Goal: Information Seeking & Learning: Learn about a topic

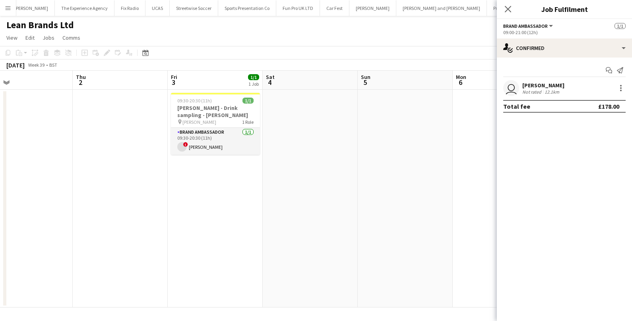
scroll to position [0, 336]
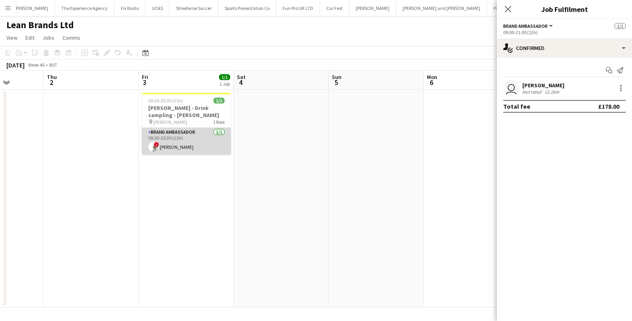
click at [211, 148] on app-card-role "Brand Ambassador [DATE] 09:30-20:30 (11h) ! [PERSON_NAME]" at bounding box center [186, 141] width 89 height 27
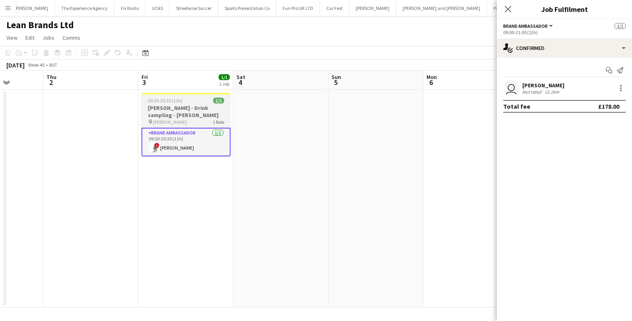
click at [181, 147] on app-card-role "Brand Ambassador [DATE] 09:30-20:30 (11h) ! [PERSON_NAME]" at bounding box center [185, 142] width 89 height 29
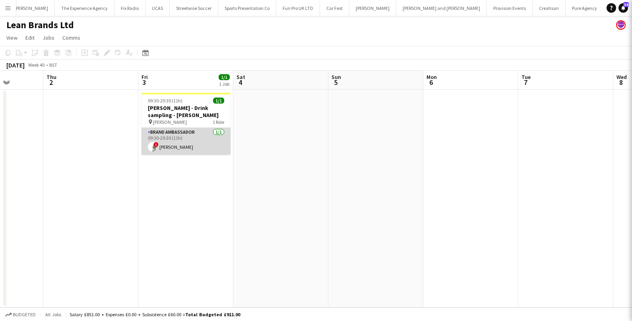
click at [181, 147] on app-card-role "Brand Ambassador 1/1 09:30-20:30 (11h) ! Tatyana Tymoshenko" at bounding box center [185, 141] width 89 height 27
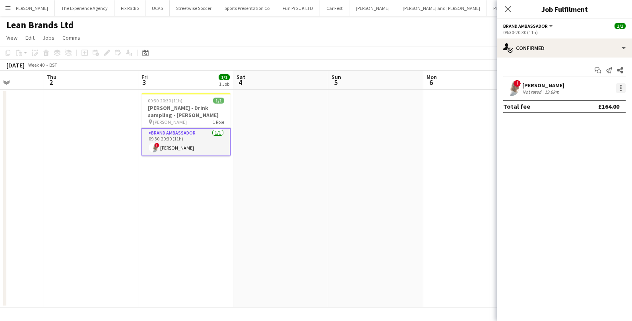
click at [618, 87] on div at bounding box center [621, 88] width 10 height 10
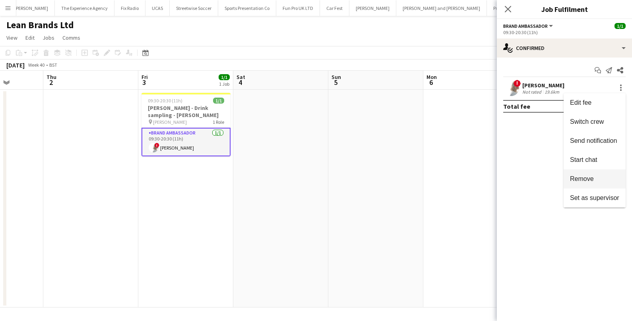
click at [592, 175] on span "Remove" at bounding box center [582, 178] width 24 height 7
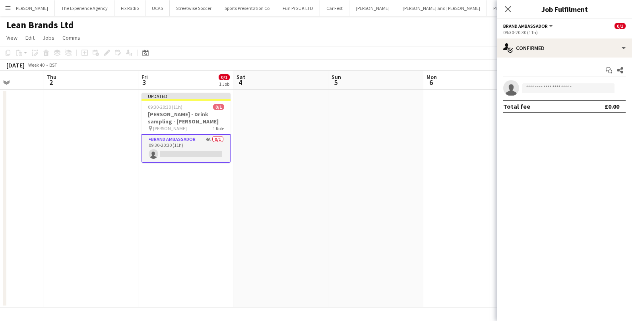
click at [378, 177] on app-date-cell at bounding box center [375, 199] width 95 height 218
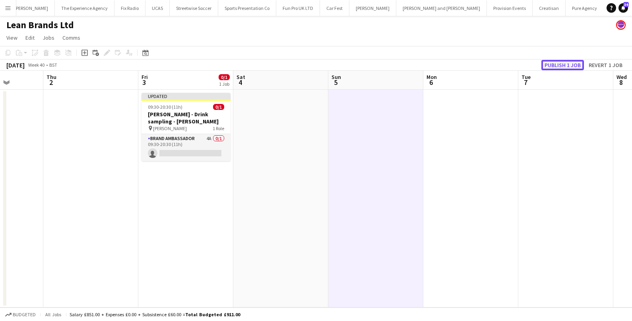
click at [552, 66] on button "Publish 1 job" at bounding box center [562, 65] width 43 height 10
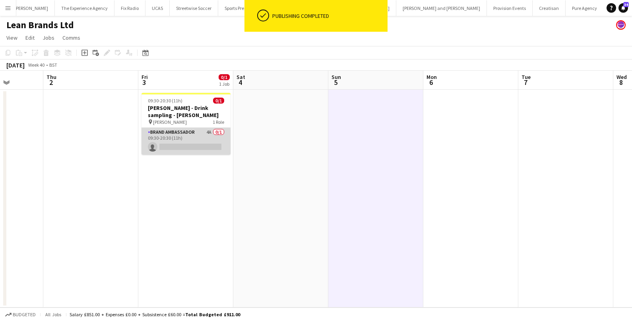
click at [199, 138] on app-card-role "Brand Ambassador 4A 0/1 09:30-20:30 (11h) single-neutral-actions" at bounding box center [185, 141] width 89 height 27
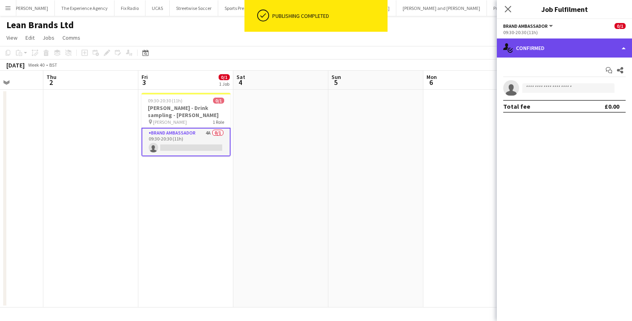
click at [535, 50] on div "single-neutral-actions-check-2 Confirmed" at bounding box center [564, 48] width 135 height 19
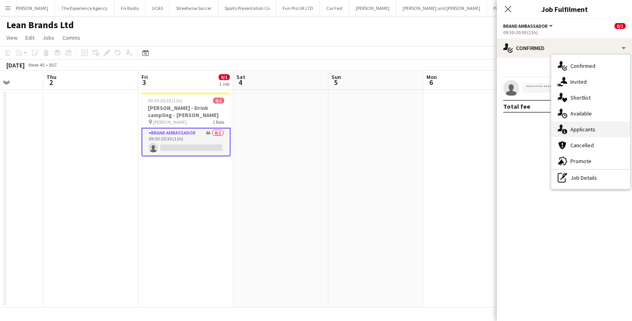
click at [576, 127] on span "Applicants" at bounding box center [582, 129] width 25 height 7
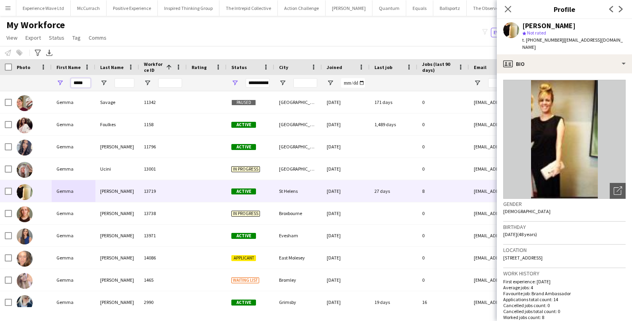
drag, startPoint x: 88, startPoint y: 82, endPoint x: 59, endPoint y: 79, distance: 29.2
click at [59, 79] on div "*****" at bounding box center [74, 83] width 44 height 16
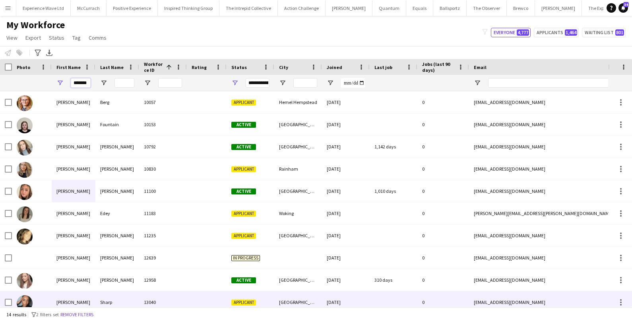
type input "*******"
click at [53, 299] on div "[PERSON_NAME]" at bounding box center [74, 303] width 44 height 22
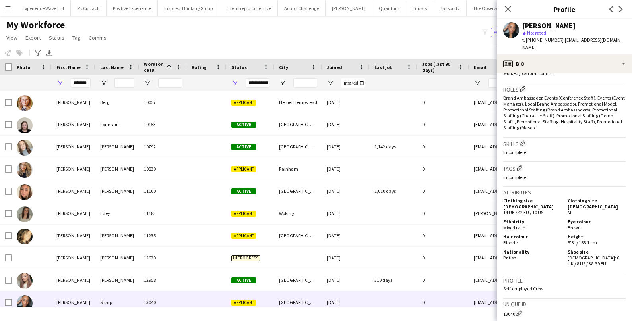
scroll to position [361, 0]
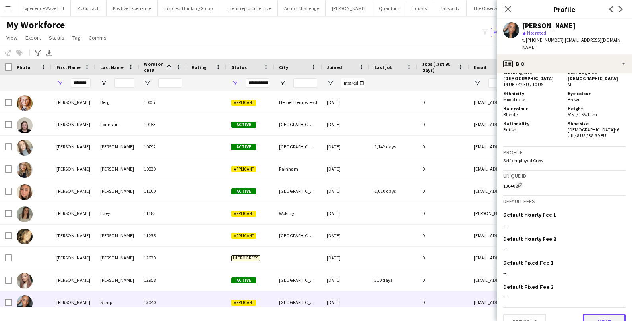
click at [593, 314] on button "Next" at bounding box center [604, 322] width 43 height 16
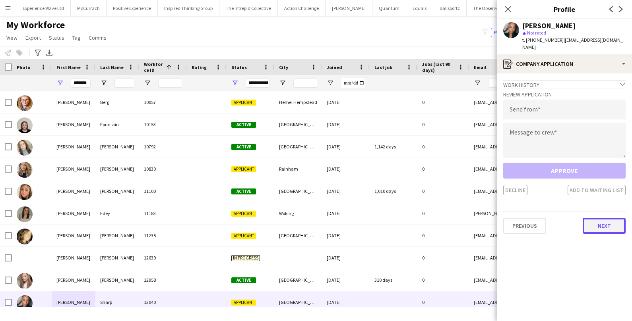
click at [601, 220] on button "Next" at bounding box center [604, 226] width 43 height 16
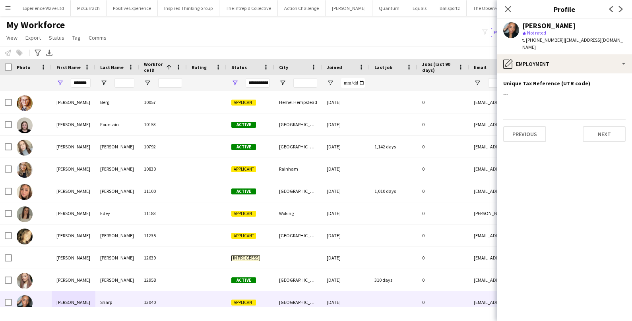
click at [616, 120] on div "Previous Next" at bounding box center [564, 131] width 122 height 23
click at [611, 126] on button "Next" at bounding box center [604, 134] width 43 height 16
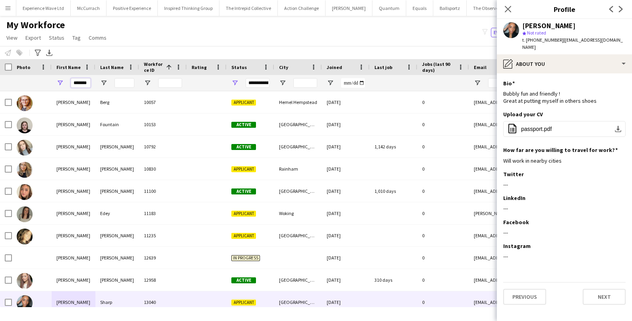
drag, startPoint x: 72, startPoint y: 81, endPoint x: 93, endPoint y: 79, distance: 20.7
click at [93, 80] on div "*******" at bounding box center [74, 83] width 44 height 16
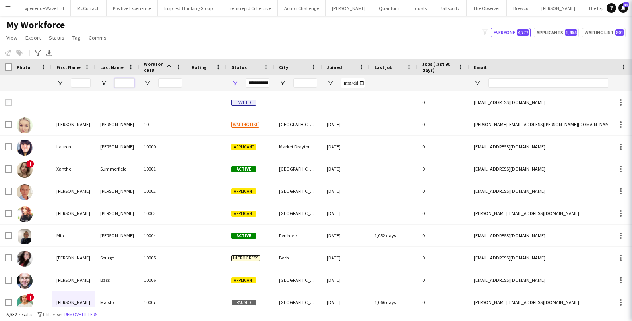
click at [130, 83] on input "Last Name Filter Input" at bounding box center [124, 83] width 20 height 10
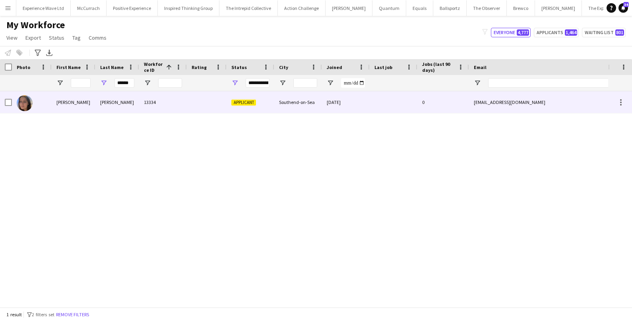
click at [112, 100] on div "[PERSON_NAME]" at bounding box center [117, 102] width 44 height 22
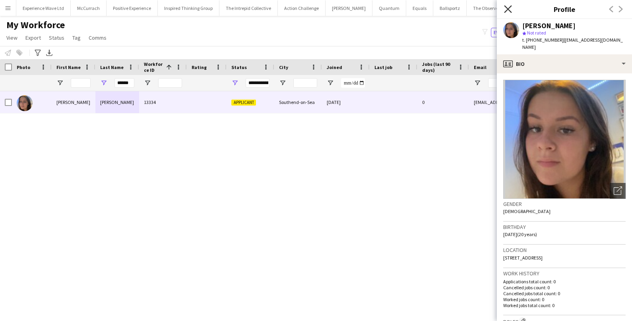
click at [507, 10] on icon "Close pop-in" at bounding box center [508, 9] width 8 height 8
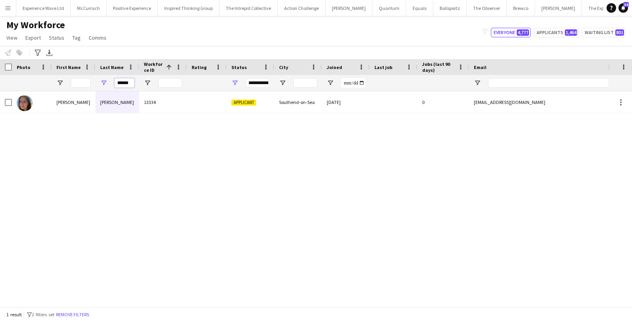
drag, startPoint x: 131, startPoint y: 83, endPoint x: 110, endPoint y: 82, distance: 21.1
click at [110, 82] on div "******" at bounding box center [117, 83] width 44 height 16
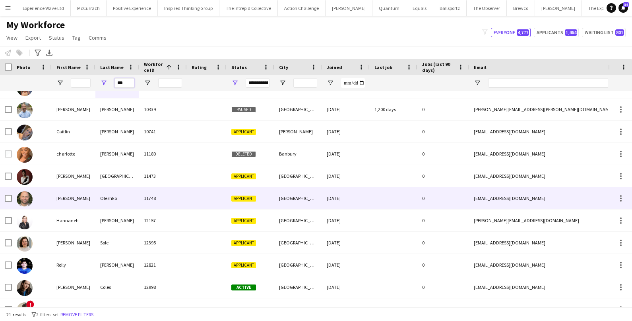
scroll to position [14, 0]
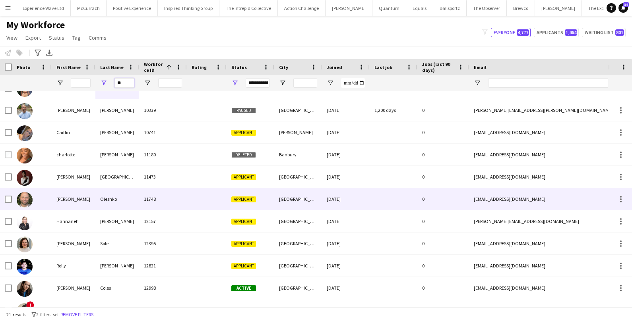
type input "*"
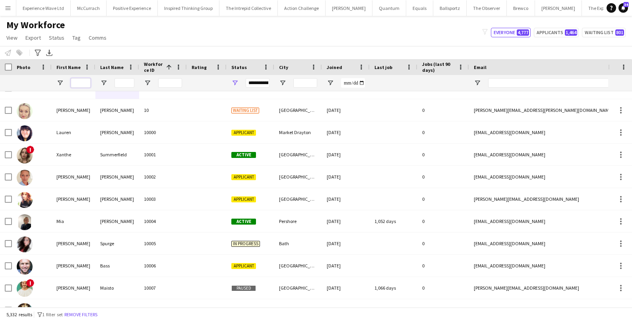
click at [83, 82] on input "First Name Filter Input" at bounding box center [81, 83] width 20 height 10
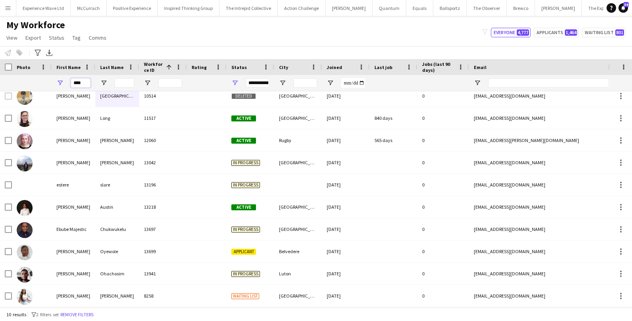
scroll to position [0, 0]
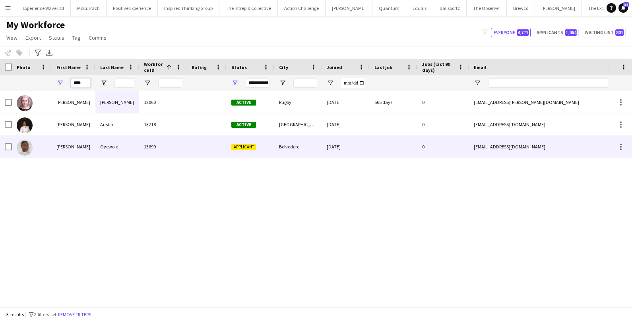
type input "****"
click at [80, 145] on div "[PERSON_NAME]" at bounding box center [74, 147] width 44 height 22
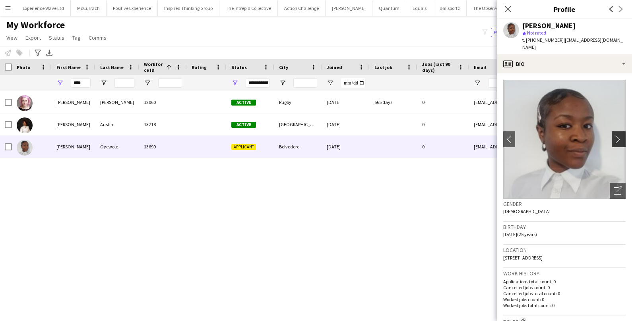
click at [618, 137] on button "chevron-right" at bounding box center [620, 140] width 16 height 16
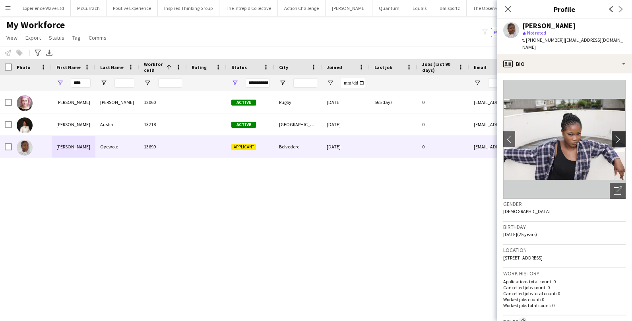
click at [616, 135] on app-icon "chevron-right" at bounding box center [620, 139] width 12 height 8
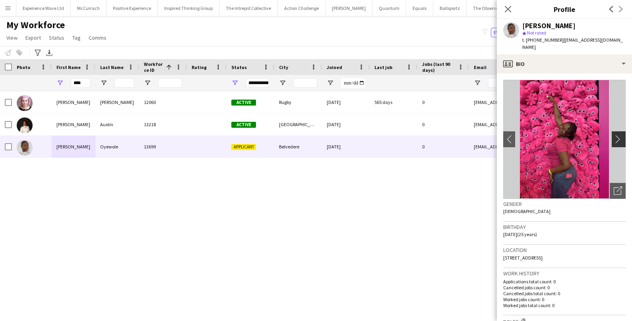
click at [619, 136] on button "chevron-right" at bounding box center [620, 140] width 16 height 16
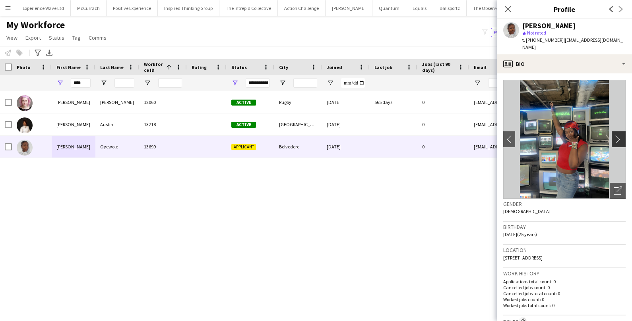
click at [619, 136] on button "chevron-right" at bounding box center [620, 140] width 16 height 16
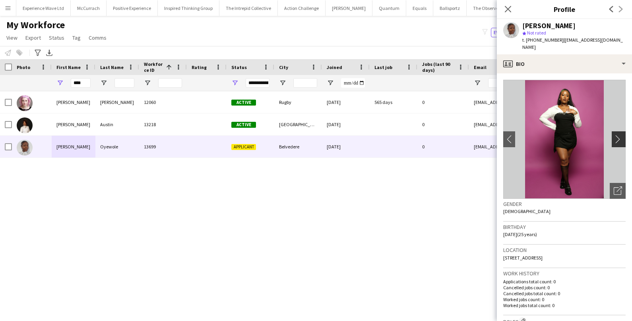
click at [619, 136] on button "chevron-right" at bounding box center [620, 140] width 16 height 16
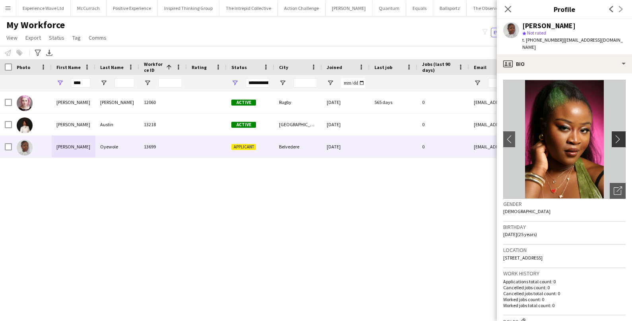
click at [619, 136] on button "chevron-right" at bounding box center [620, 140] width 16 height 16
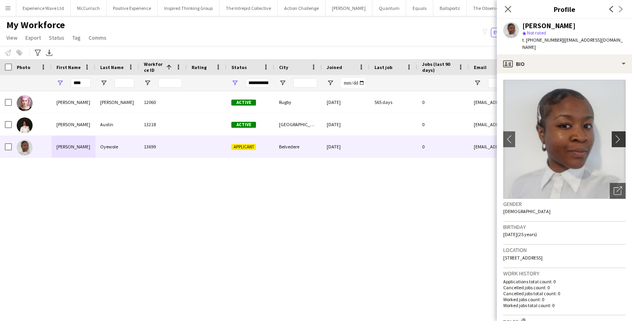
click at [619, 136] on button "chevron-right" at bounding box center [620, 140] width 16 height 16
